Goal: Obtain resource: Download file/media

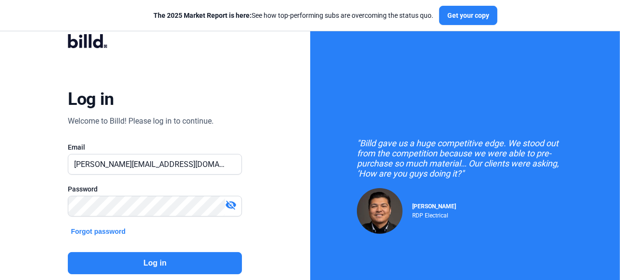
click at [150, 261] on button "Log in" at bounding box center [155, 263] width 174 height 22
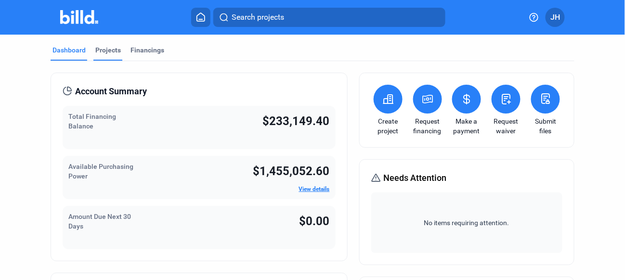
click at [100, 50] on div "Projects" at bounding box center [108, 50] width 26 height 10
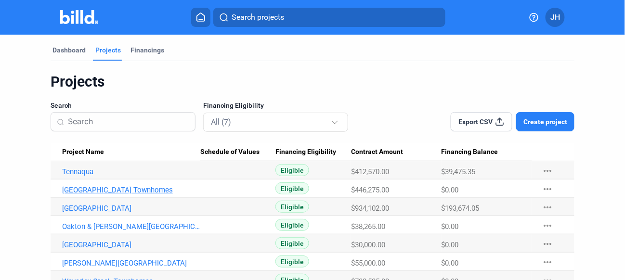
scroll to position [33, 0]
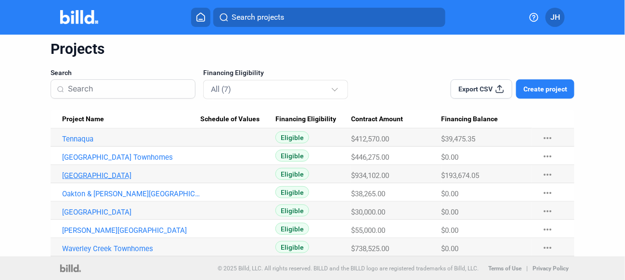
click at [105, 176] on link "[GEOGRAPHIC_DATA]" at bounding box center [131, 175] width 138 height 9
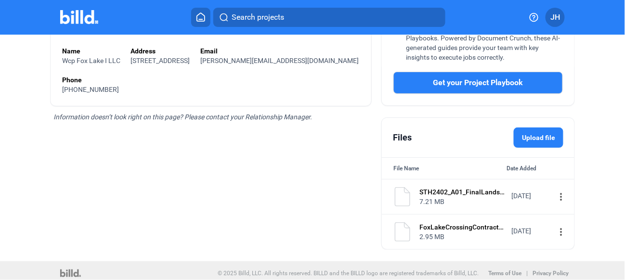
scroll to position [295, 0]
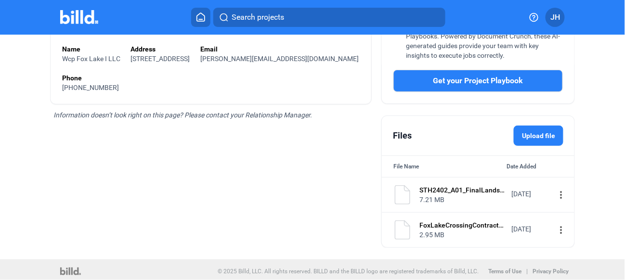
click at [555, 193] on mat-icon "more_vert" at bounding box center [561, 195] width 12 height 12
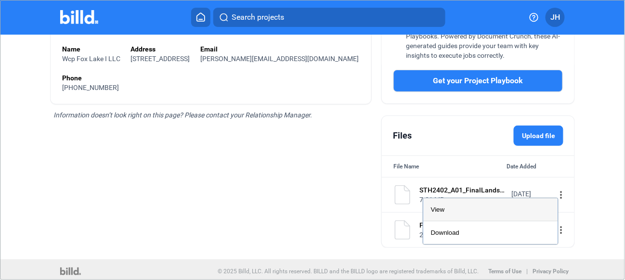
click at [452, 209] on div "View" at bounding box center [490, 209] width 119 height 23
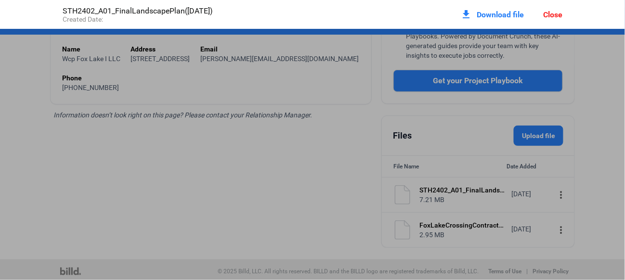
scroll to position [5, 0]
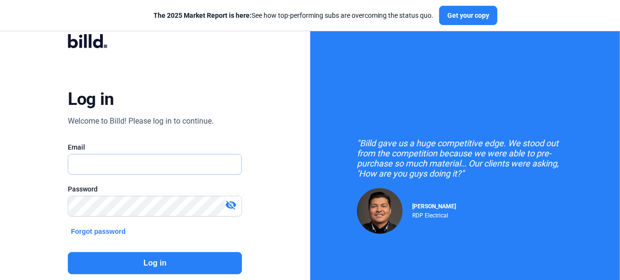
type input "[PERSON_NAME][EMAIL_ADDRESS][DOMAIN_NAME]"
click at [162, 259] on button "Log in" at bounding box center [155, 263] width 174 height 22
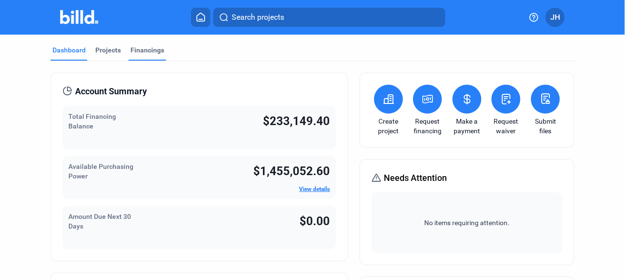
click at [140, 51] on div "Financings" at bounding box center [147, 50] width 34 height 10
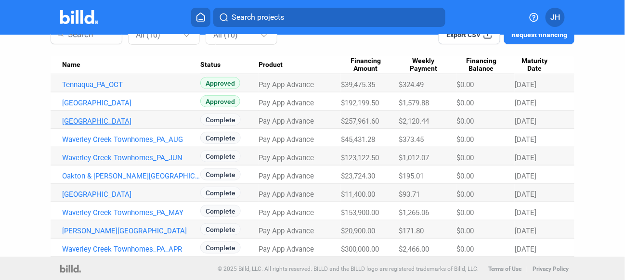
scroll to position [88, 0]
click at [134, 119] on link "Fox Lake Crossing_PA_AUG" at bounding box center [131, 120] width 138 height 9
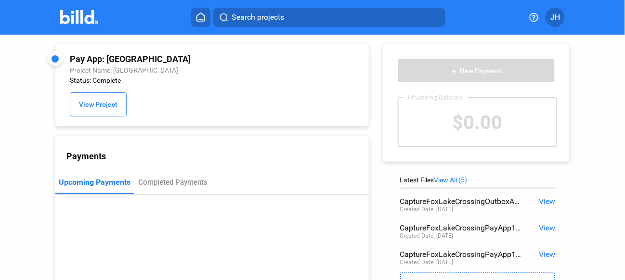
click at [115, 60] on div "Pay App: Fox Lake Crossing_PA_AUG" at bounding box center [184, 59] width 228 height 10
click at [94, 106] on span "View Project" at bounding box center [98, 105] width 38 height 8
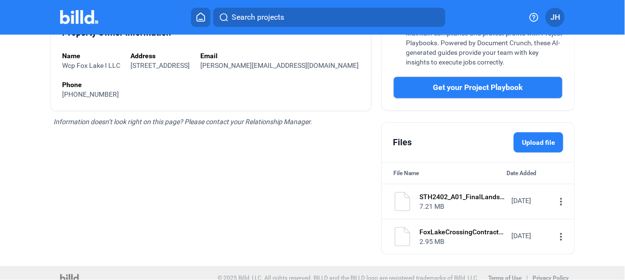
scroll to position [295, 0]
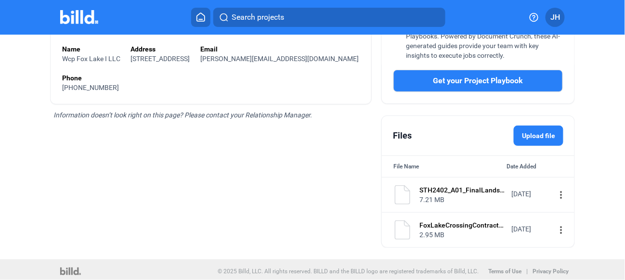
click at [555, 190] on mat-icon "more_vert" at bounding box center [561, 195] width 12 height 12
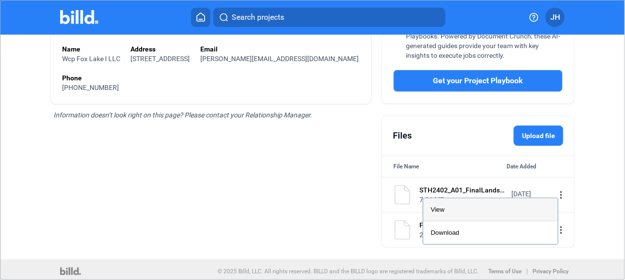
click at [450, 209] on div "View" at bounding box center [490, 209] width 119 height 23
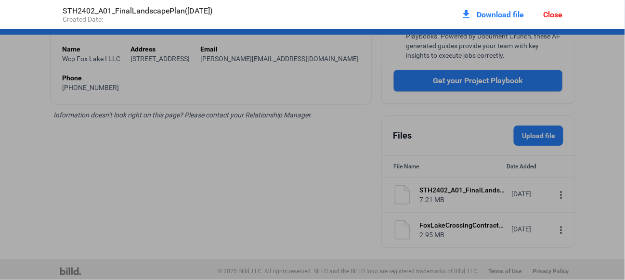
scroll to position [5, 0]
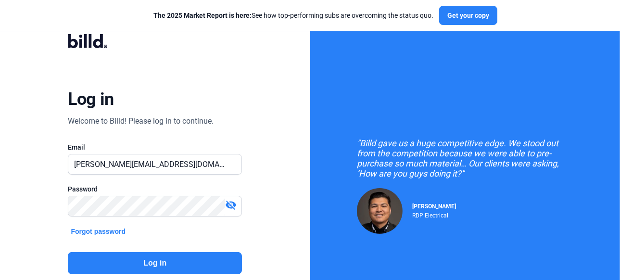
click at [154, 262] on button "Log in" at bounding box center [155, 263] width 174 height 22
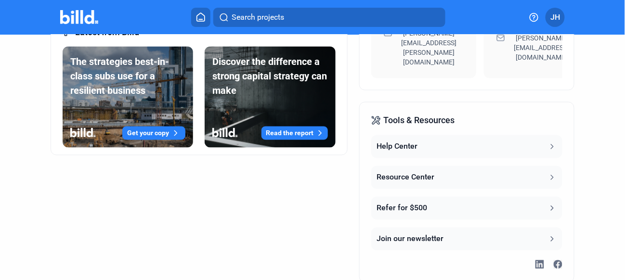
scroll to position [427, 0]
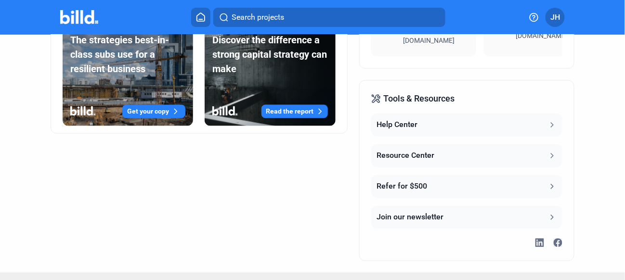
click at [549, 121] on icon at bounding box center [552, 125] width 9 height 9
click at [453, 144] on button "Resource Center" at bounding box center [466, 155] width 191 height 23
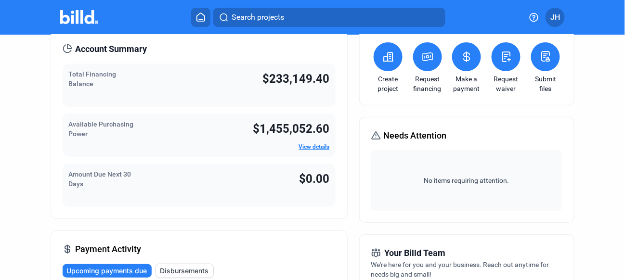
scroll to position [0, 0]
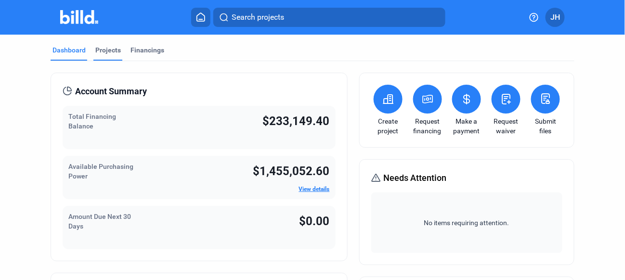
click at [105, 50] on div "Projects" at bounding box center [108, 50] width 26 height 10
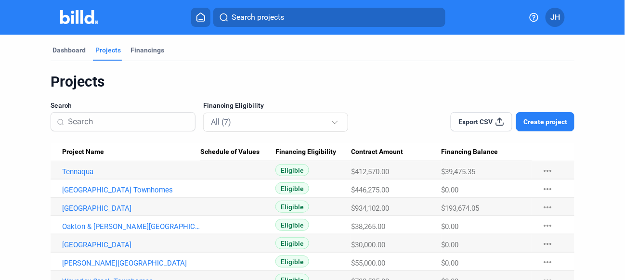
scroll to position [33, 0]
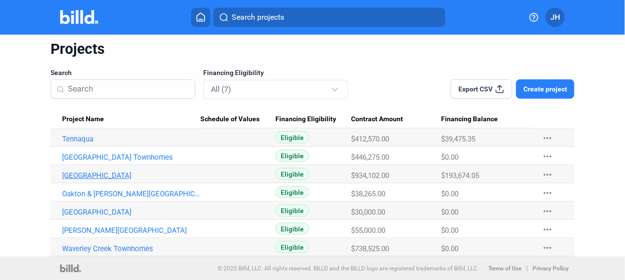
click at [111, 174] on link "[GEOGRAPHIC_DATA]" at bounding box center [131, 175] width 138 height 9
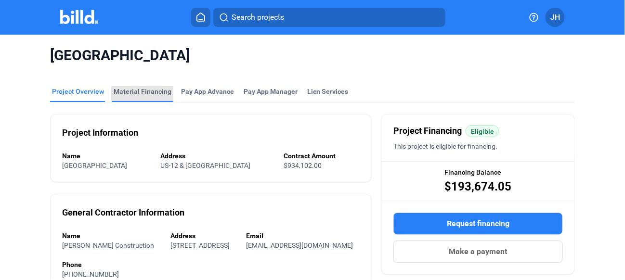
click at [142, 91] on div "Material Financing" at bounding box center [143, 92] width 58 height 10
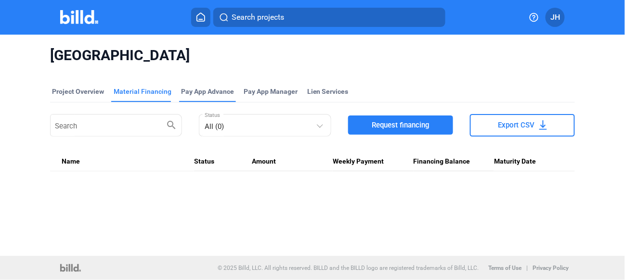
click at [202, 90] on div "Pay App Advance" at bounding box center [207, 92] width 53 height 10
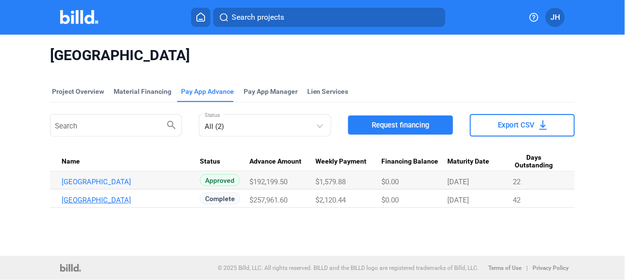
click at [135, 202] on link "Fox Lake Crossing_PA_AUG" at bounding box center [131, 200] width 138 height 9
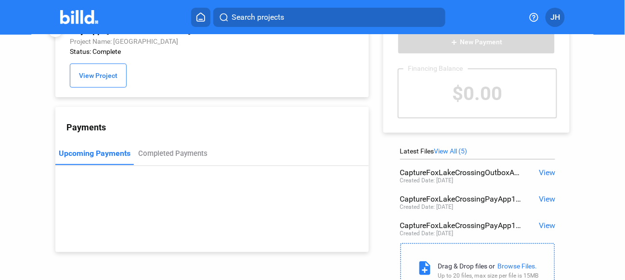
scroll to position [48, 0]
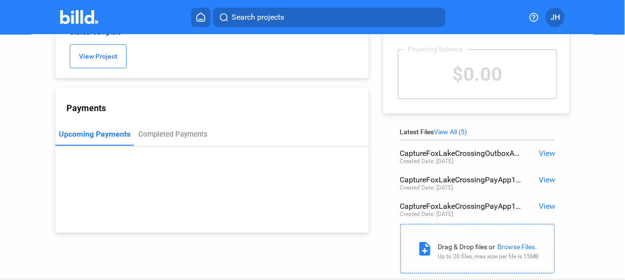
click at [447, 131] on span "View All (5)" at bounding box center [450, 132] width 33 height 8
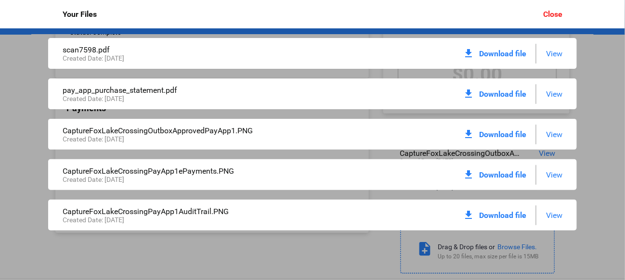
click at [550, 93] on span "View" at bounding box center [554, 94] width 16 height 9
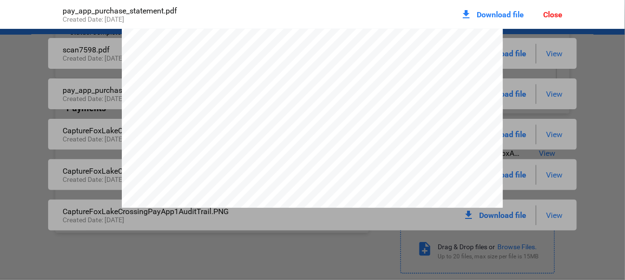
scroll to position [149, 0]
click at [483, 15] on span "Download file" at bounding box center [499, 14] width 47 height 9
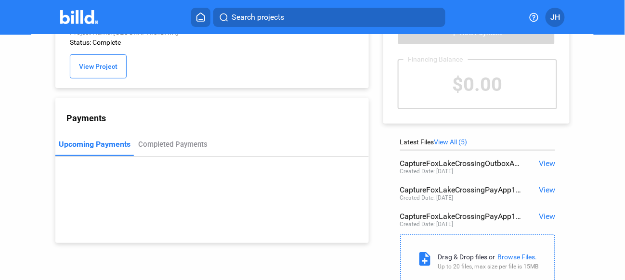
scroll to position [21, 0]
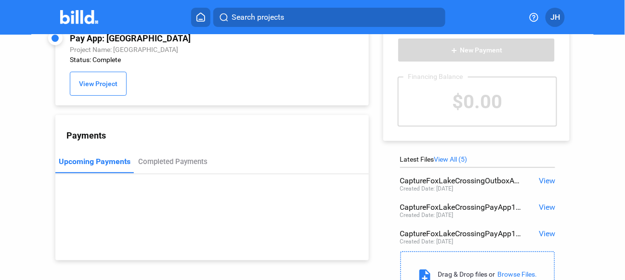
click at [448, 160] on span "View All (5)" at bounding box center [450, 159] width 33 height 8
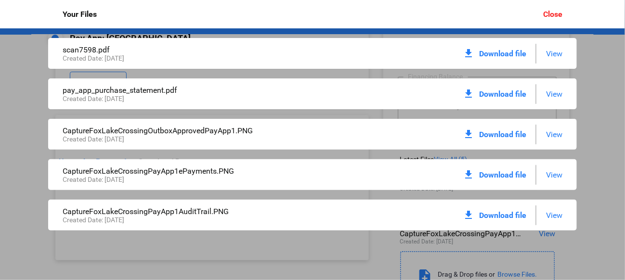
click at [545, 15] on div "Close" at bounding box center [552, 14] width 19 height 9
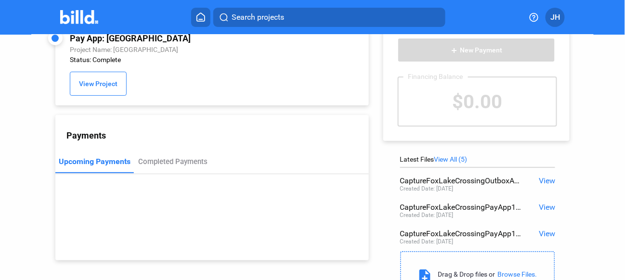
scroll to position [0, 0]
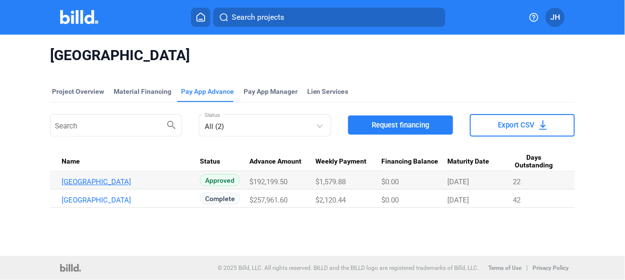
click at [133, 182] on link "Fox Lake Crossing_PA_SEP_2" at bounding box center [131, 182] width 138 height 9
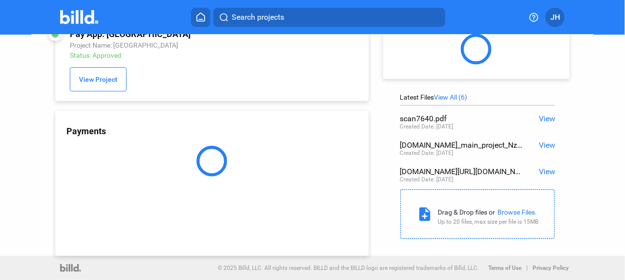
scroll to position [26, 0]
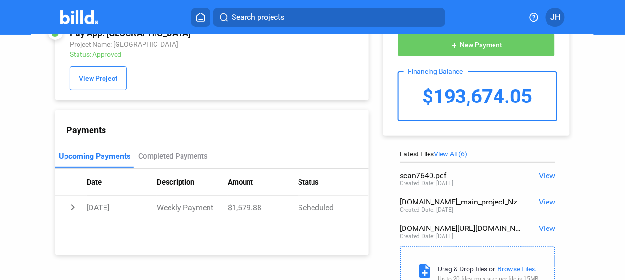
click at [455, 153] on span "View All (6)" at bounding box center [450, 154] width 33 height 8
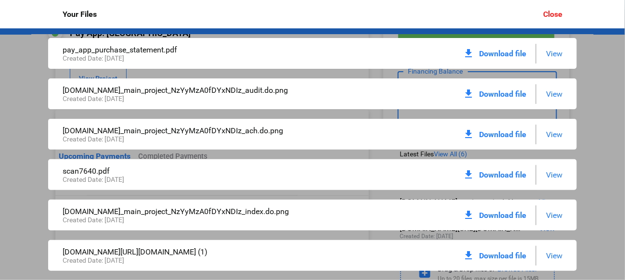
click at [554, 53] on span "View" at bounding box center [554, 53] width 16 height 9
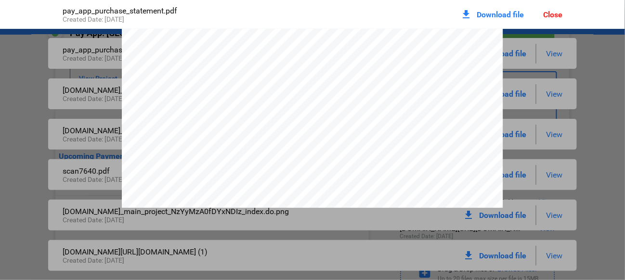
scroll to position [245, 0]
click at [487, 13] on span "Download file" at bounding box center [499, 14] width 47 height 9
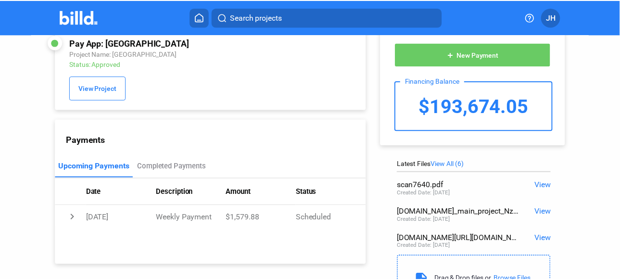
scroll to position [0, 0]
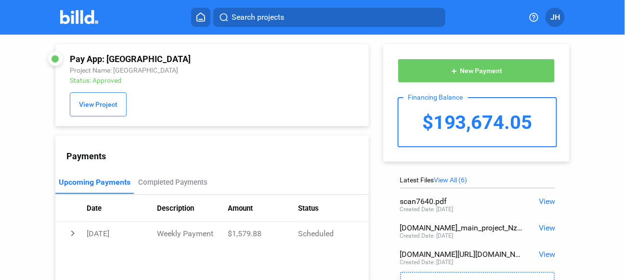
click at [348, 70] on div "Pay App: Fox Lake Crossing_PA_SEP_2 Project Name: Fox Lake Crossing Status: App…" at bounding box center [212, 85] width 284 height 63
click at [560, 17] on button "JH" at bounding box center [554, 17] width 19 height 19
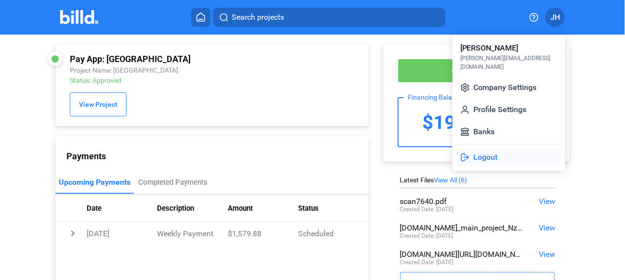
click at [484, 148] on button "Logout" at bounding box center [508, 157] width 105 height 19
